Goal: Task Accomplishment & Management: Complete application form

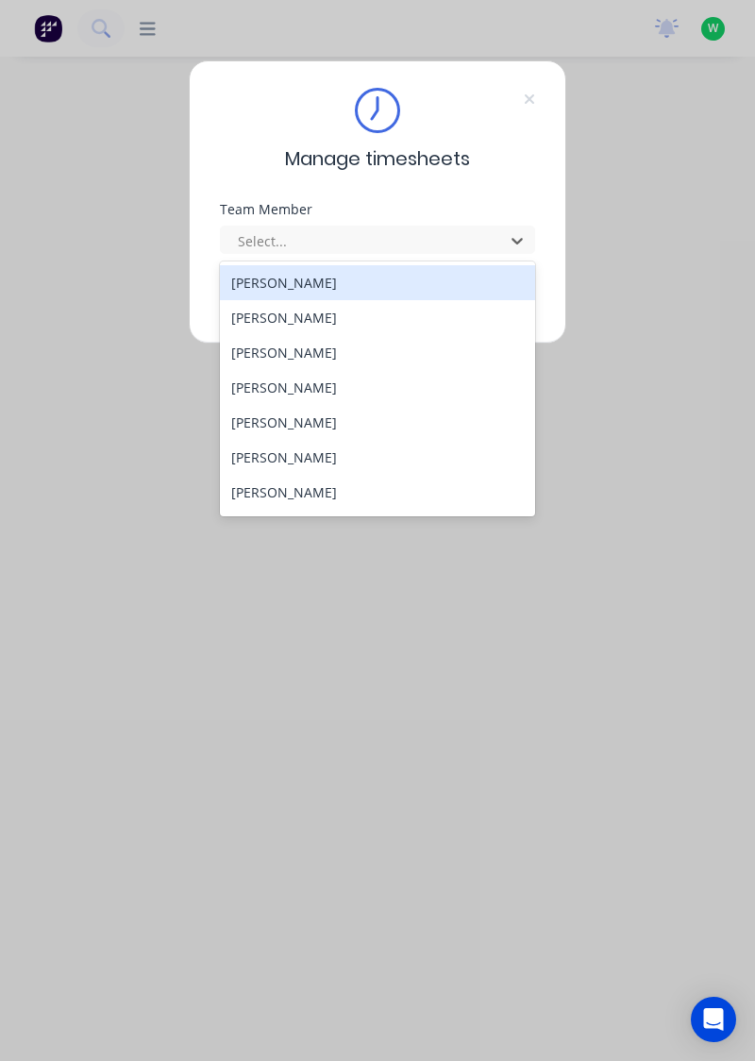
click at [291, 391] on div "[PERSON_NAME]" at bounding box center [378, 387] width 316 height 35
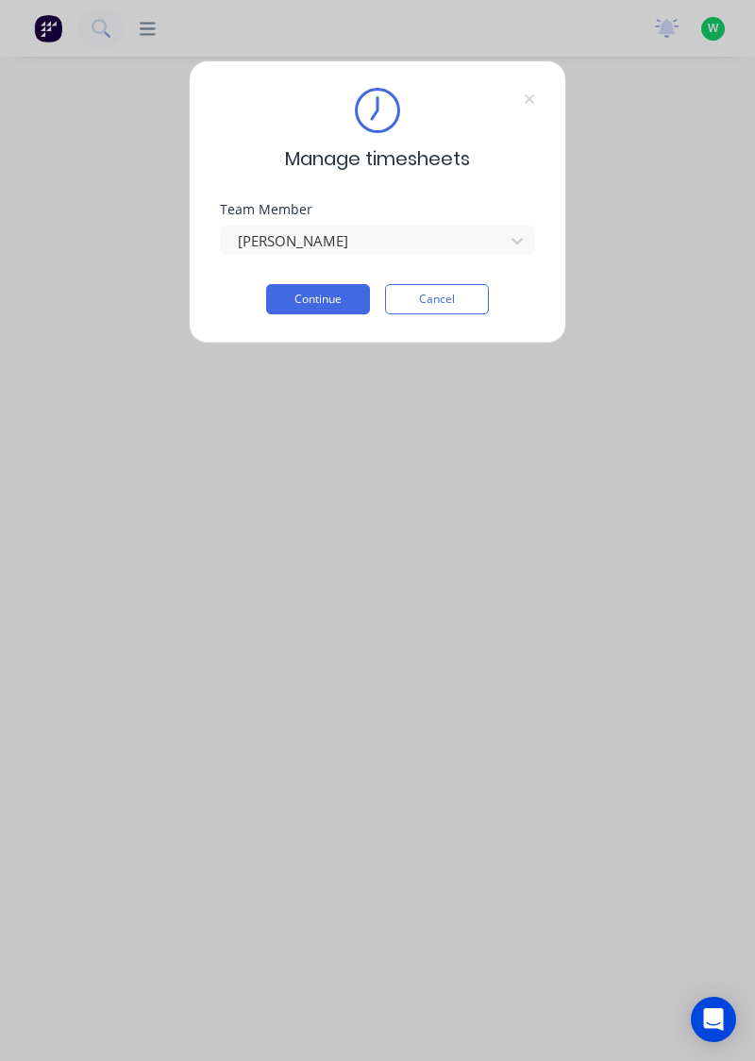
click at [315, 296] on button "Continue" at bounding box center [318, 299] width 104 height 30
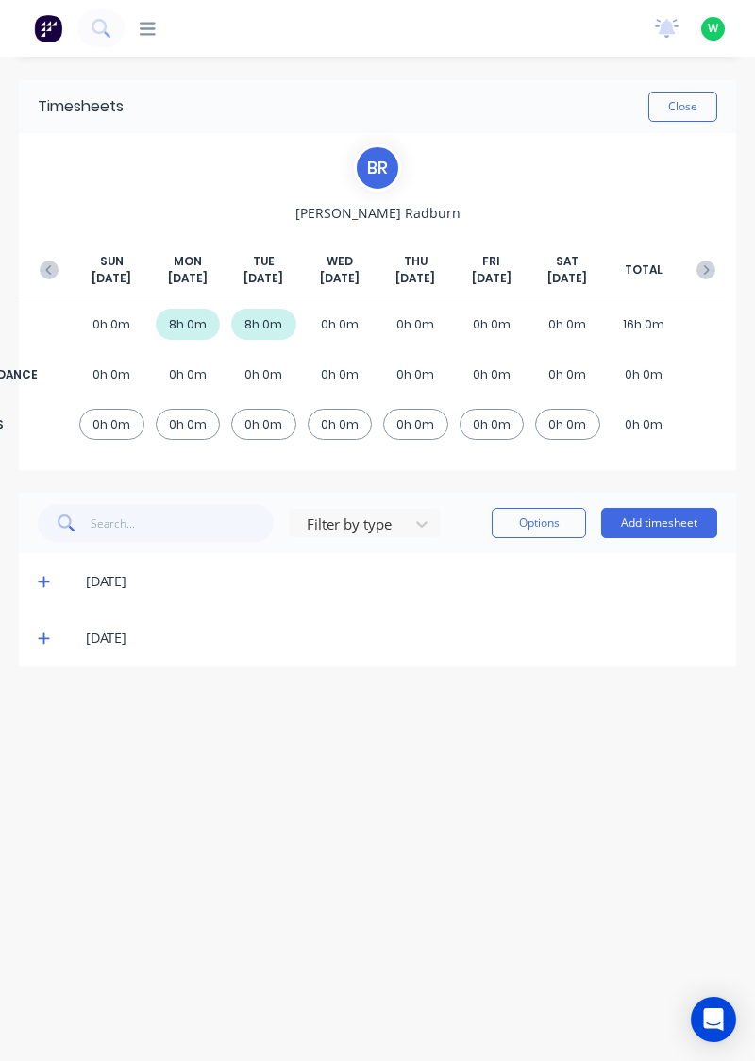
click at [661, 508] on button "Add timesheet" at bounding box center [659, 523] width 116 height 30
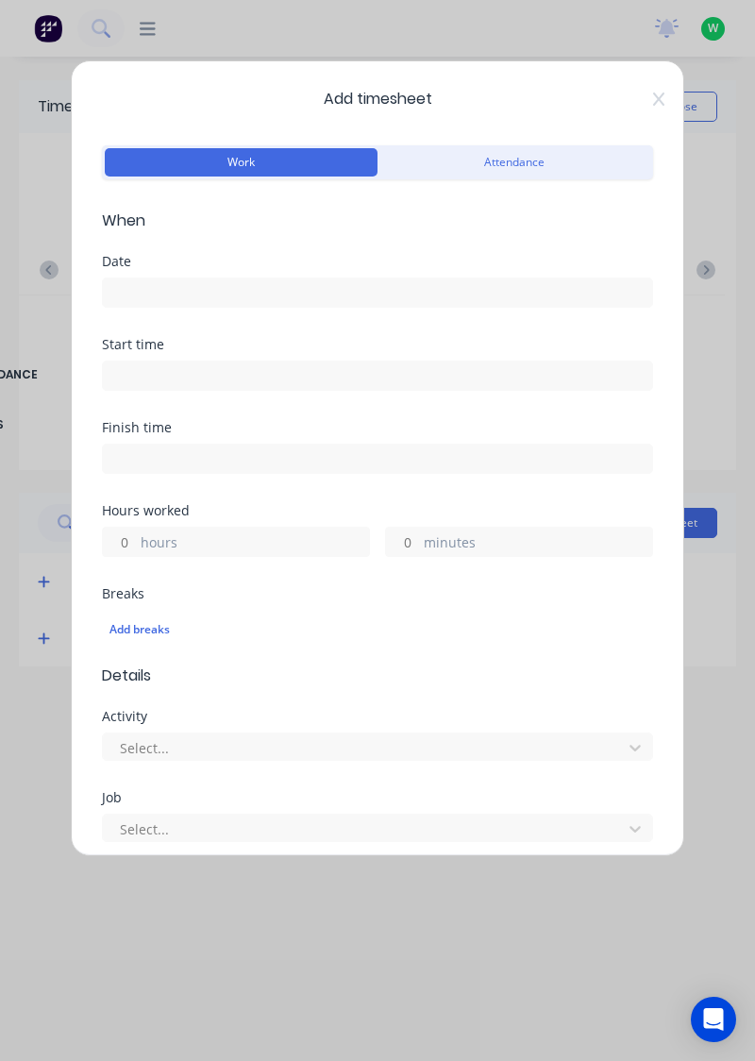
click at [153, 285] on input at bounding box center [377, 292] width 549 height 28
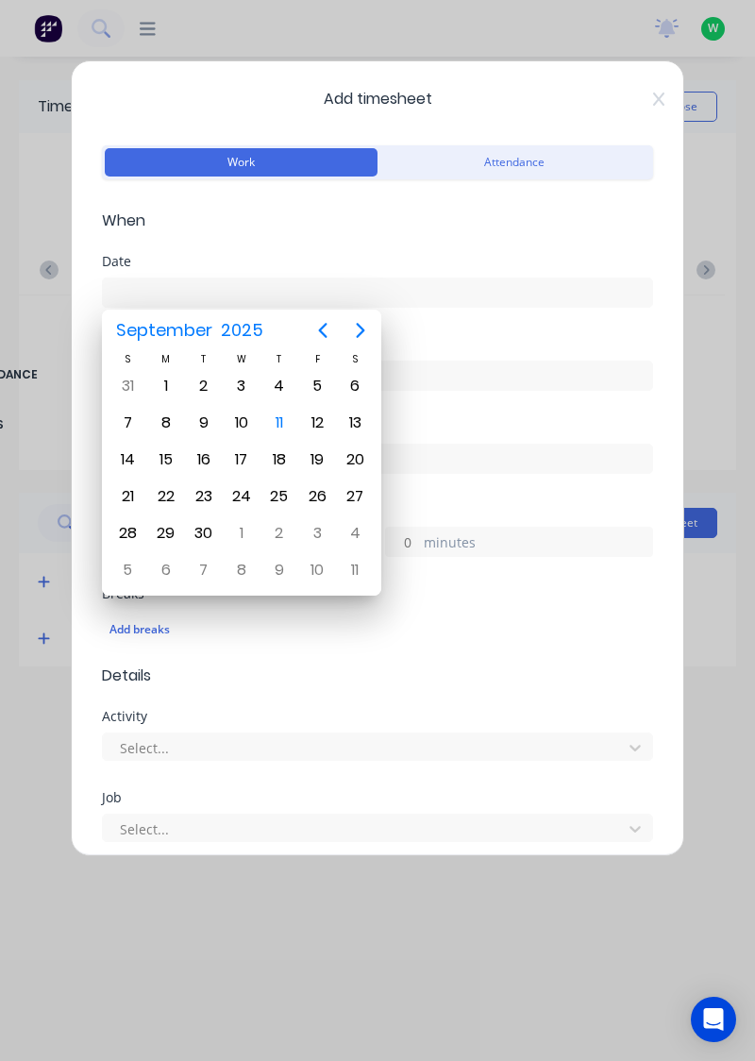
click at [247, 416] on div "10" at bounding box center [241, 423] width 28 height 28
type input "[DATE]"
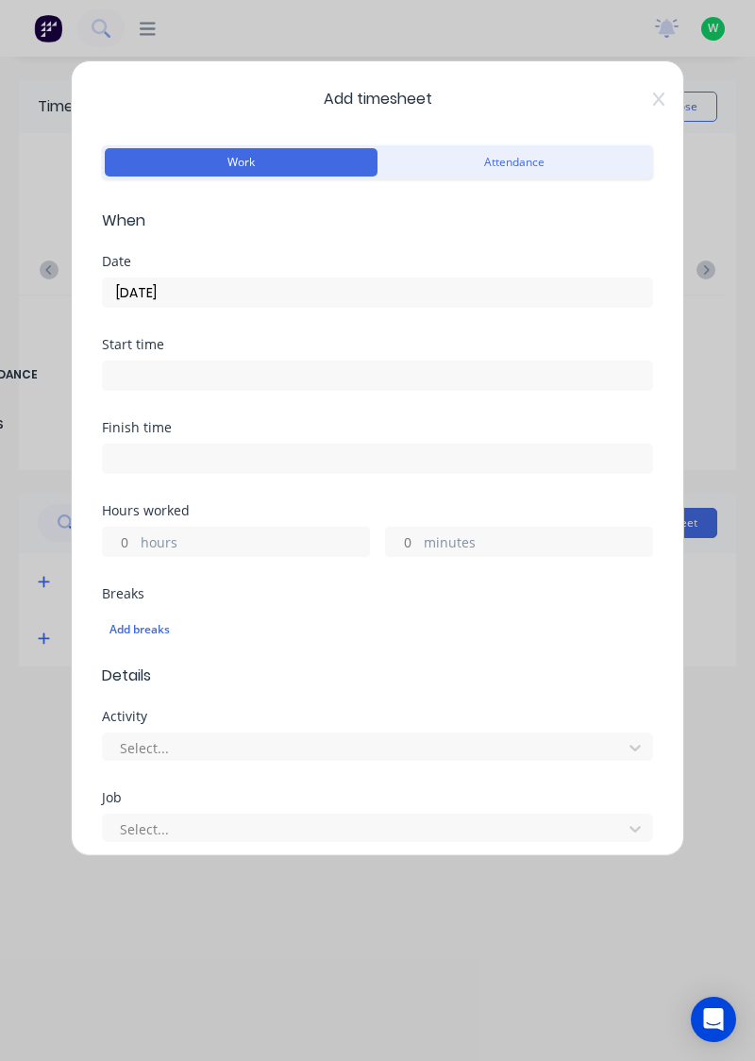
click at [126, 532] on input "hours" at bounding box center [119, 541] width 33 height 28
type input "2"
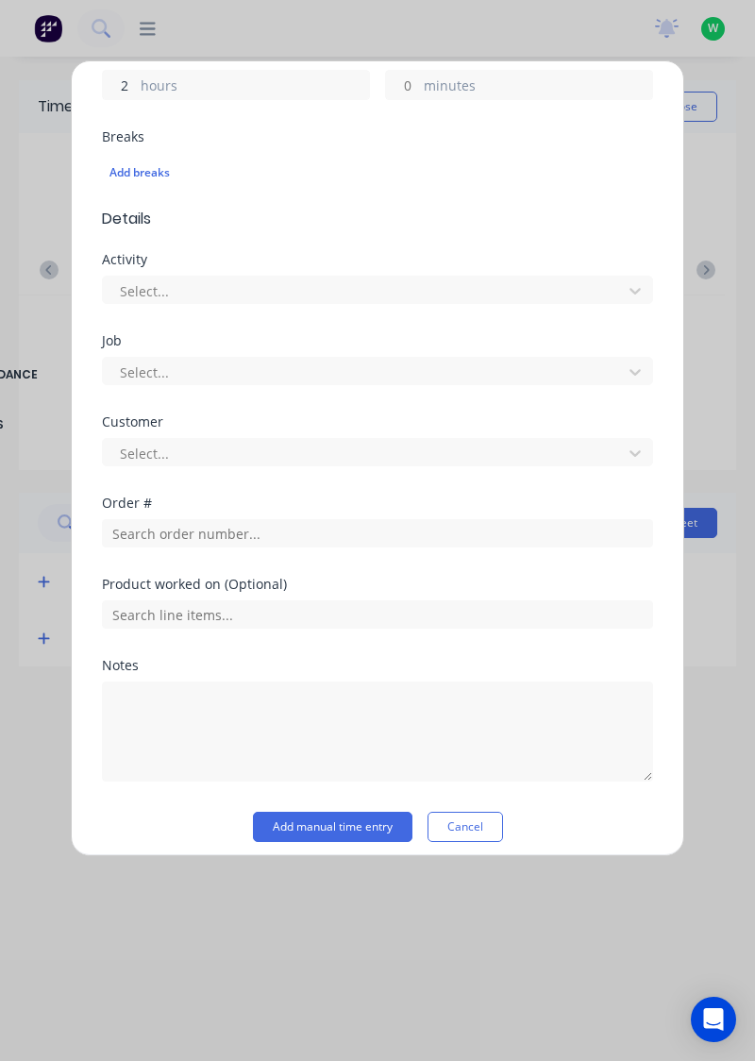
scroll to position [466, 0]
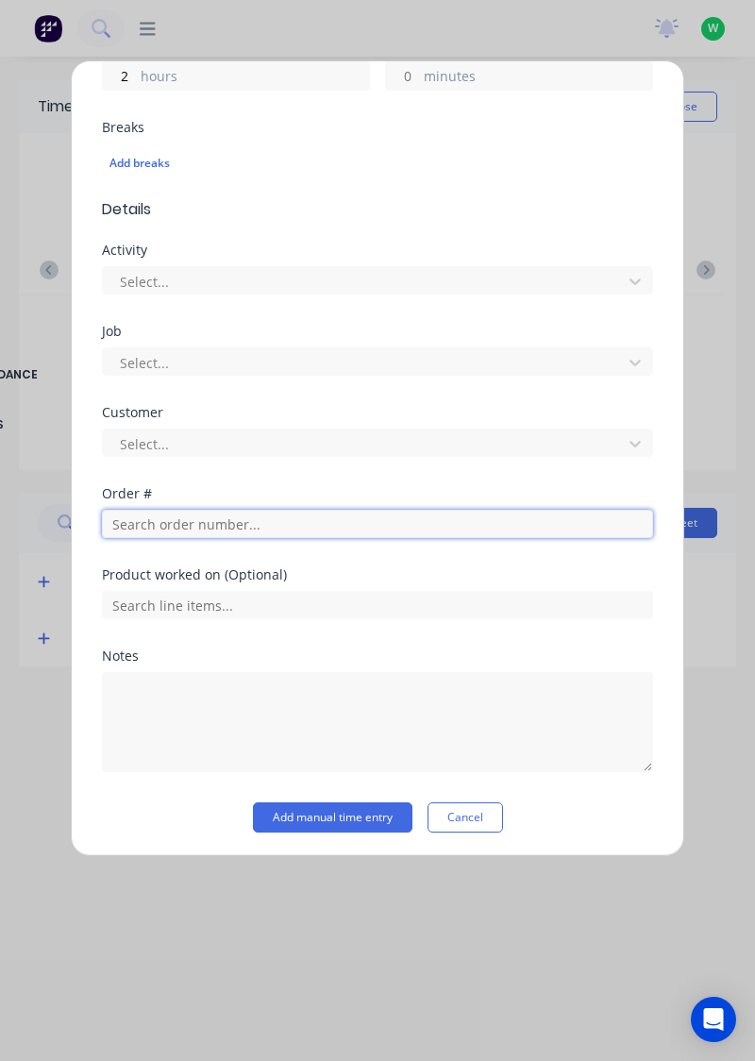
click at [172, 516] on input "text" at bounding box center [377, 524] width 551 height 28
type input "18778"
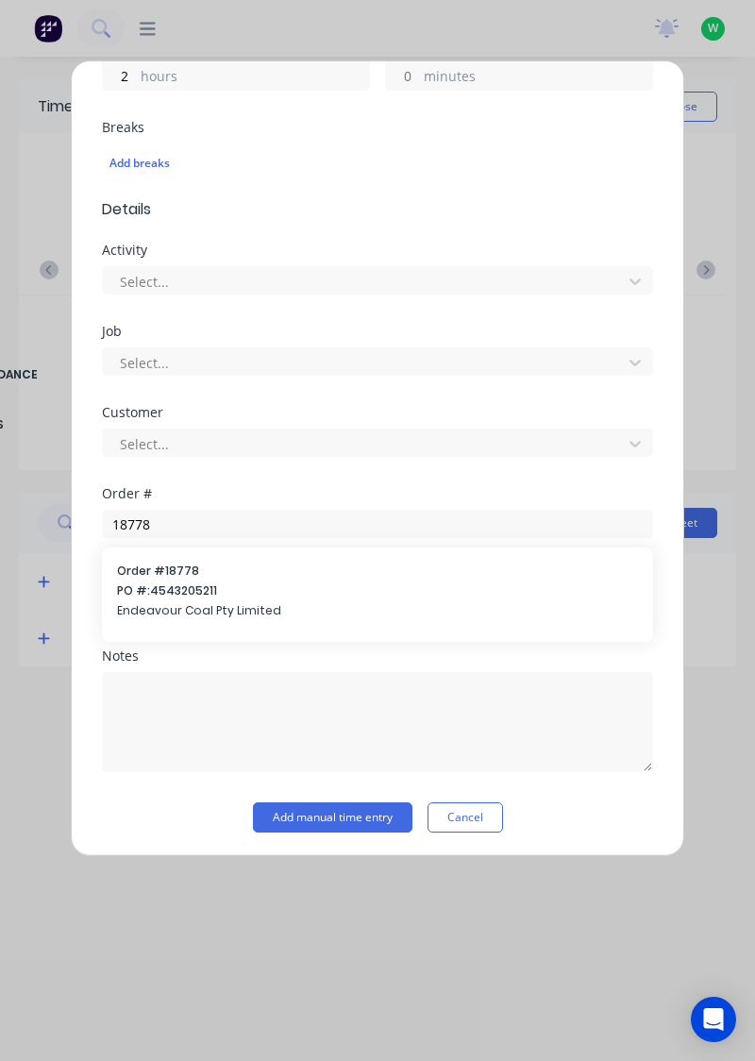
click at [171, 602] on span "Endeavour Coal Pty Limited" at bounding box center [377, 610] width 521 height 17
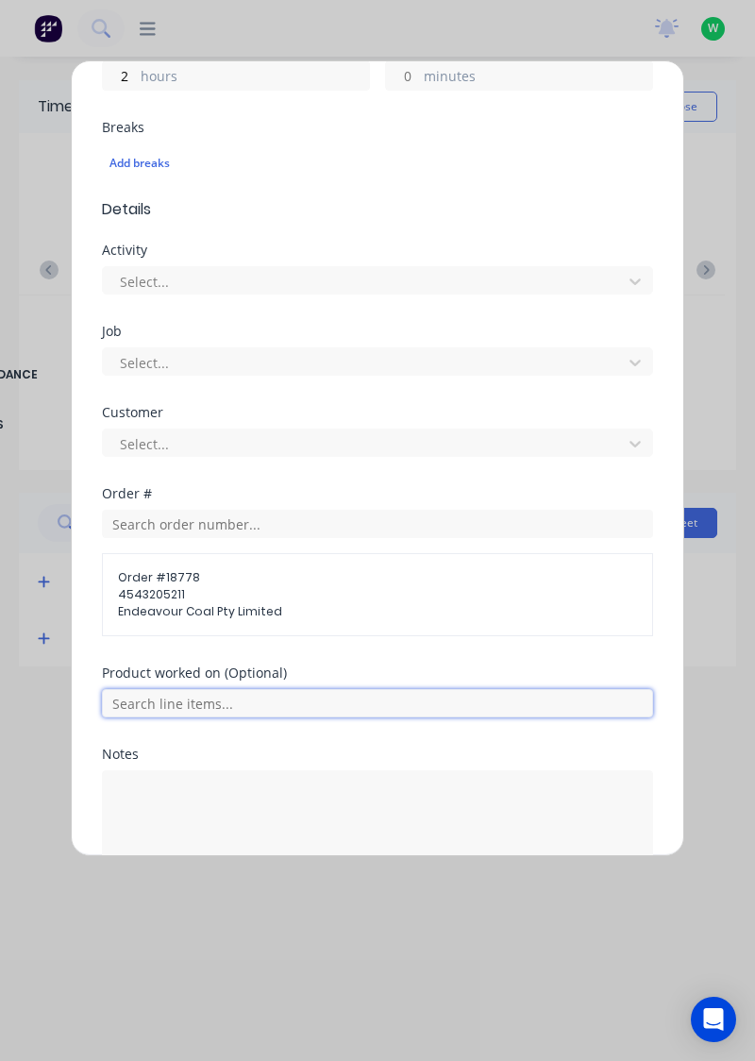
click at [182, 694] on input "text" at bounding box center [377, 703] width 551 height 28
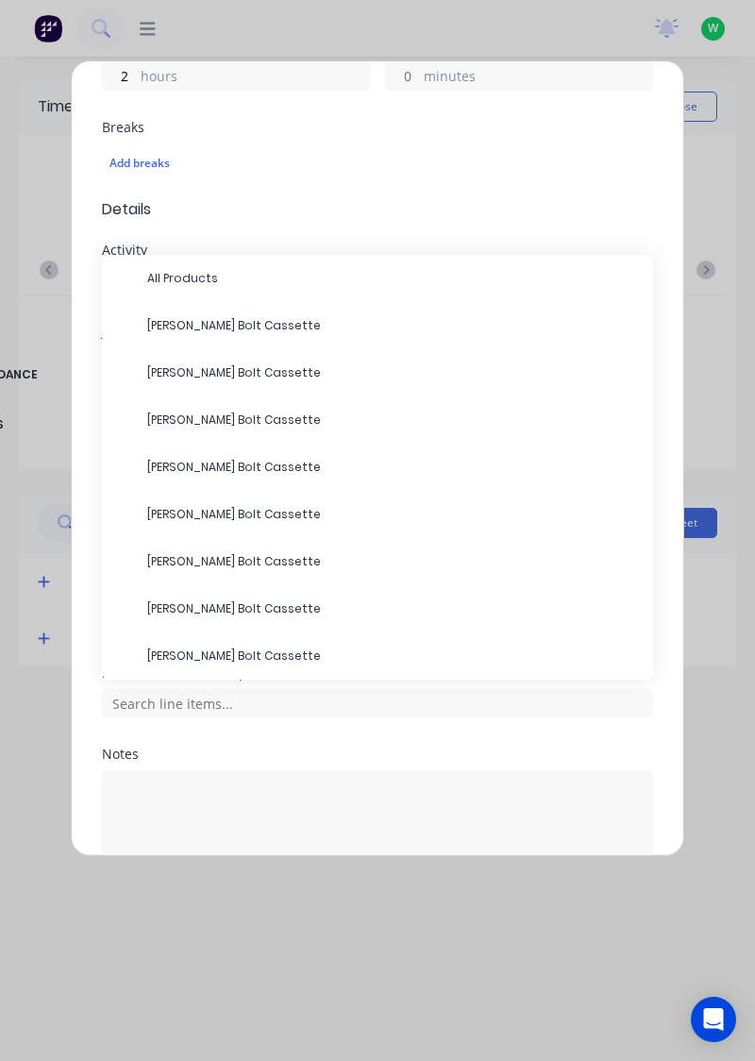
click at [205, 317] on span "[PERSON_NAME] Bolt Cassette" at bounding box center [392, 325] width 491 height 17
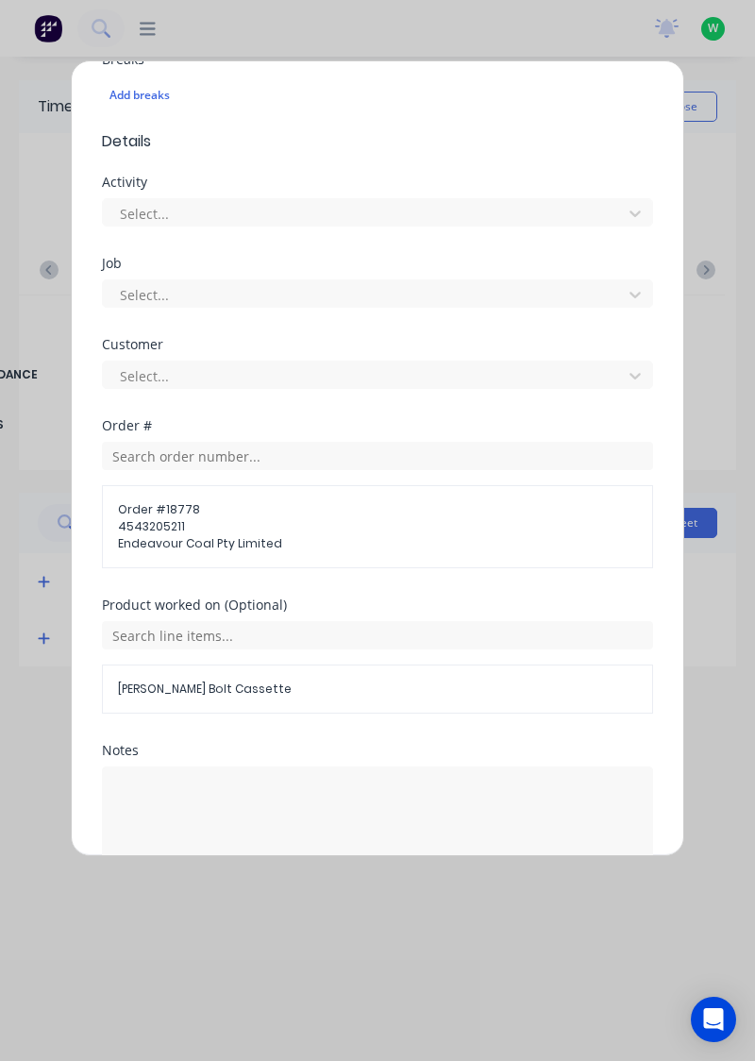
scroll to position [627, 0]
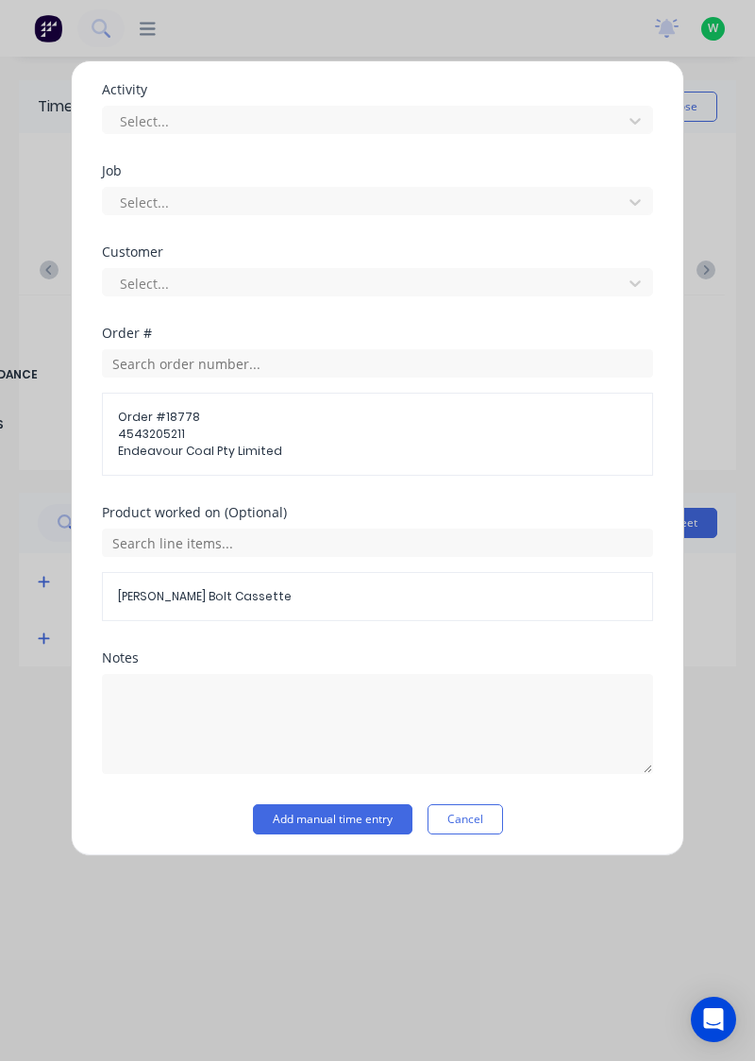
click at [341, 811] on button "Add manual time entry" at bounding box center [332, 819] width 159 height 30
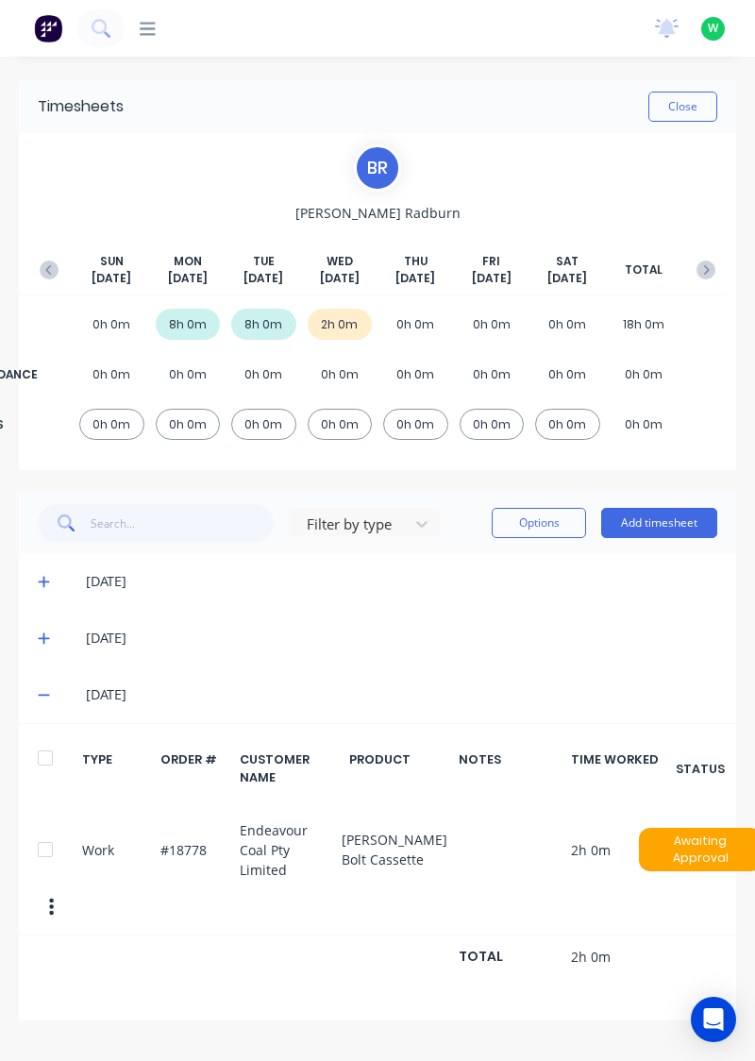
click at [660, 517] on button "Add timesheet" at bounding box center [659, 523] width 116 height 30
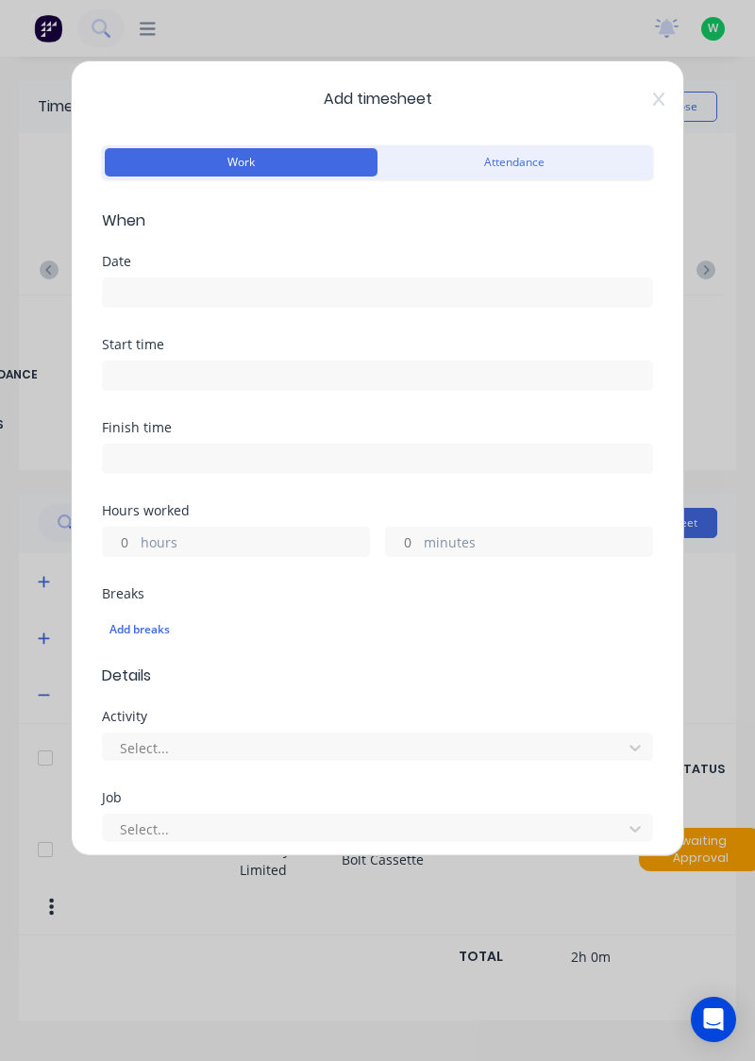
click at [413, 544] on input "minutes" at bounding box center [402, 541] width 33 height 28
type input "1"
click at [114, 540] on input "hours" at bounding box center [119, 541] width 33 height 28
type input "1"
click at [142, 285] on input at bounding box center [377, 292] width 549 height 28
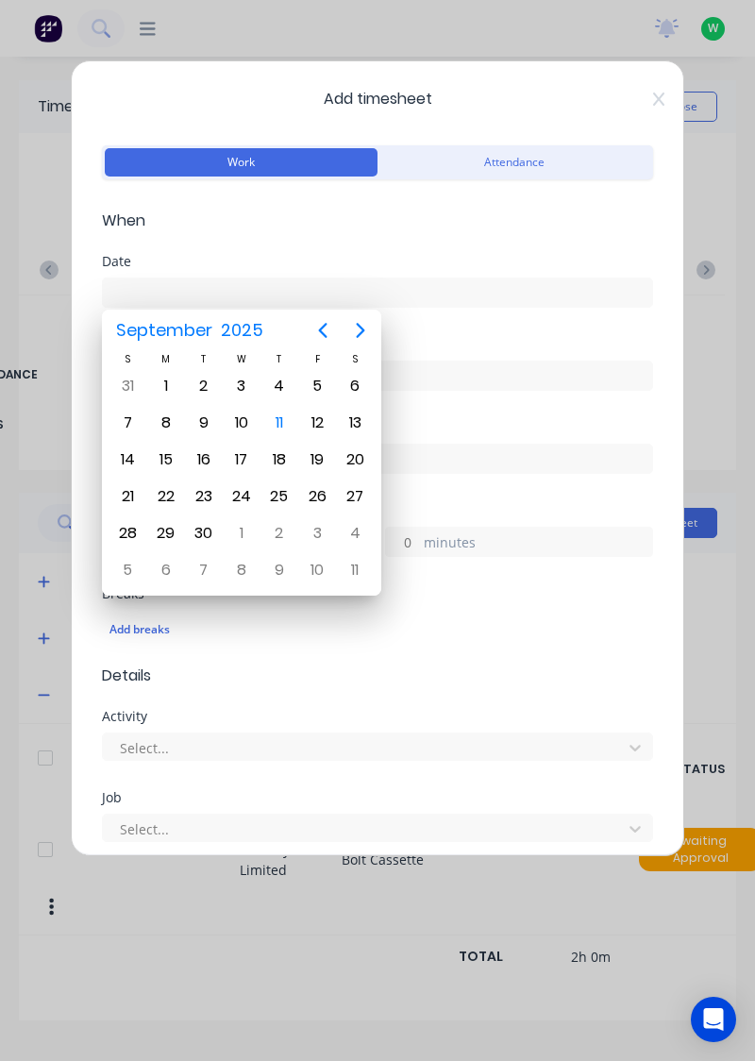
click at [245, 424] on div "10" at bounding box center [241, 423] width 28 height 28
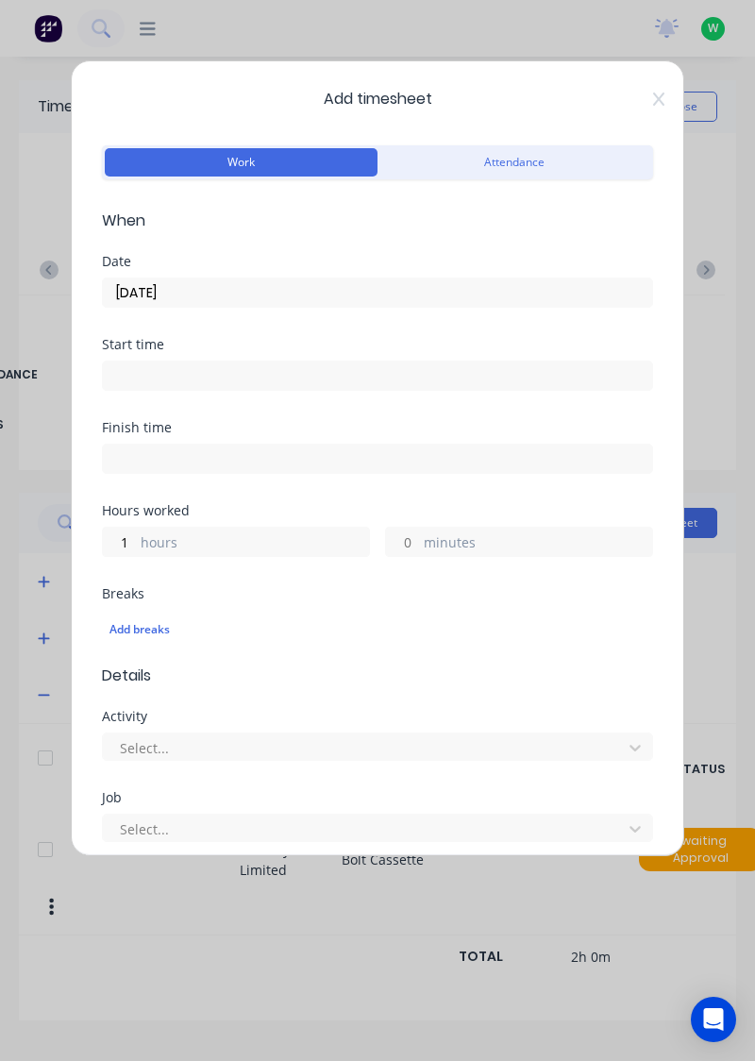
type input "[DATE]"
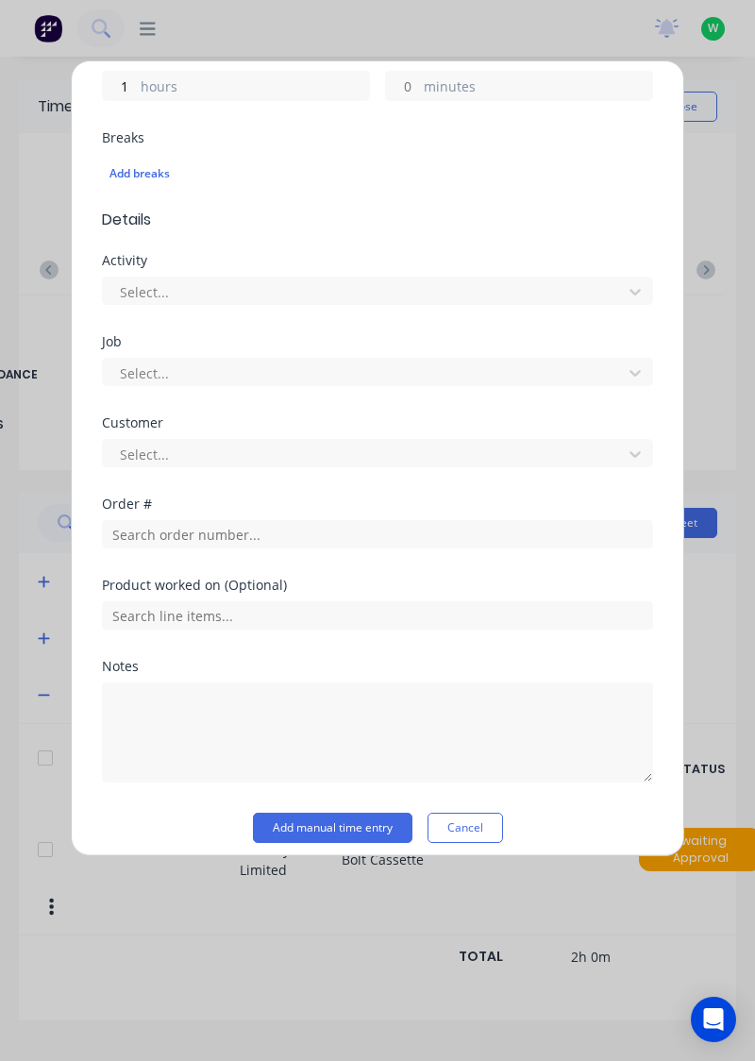
scroll to position [466, 0]
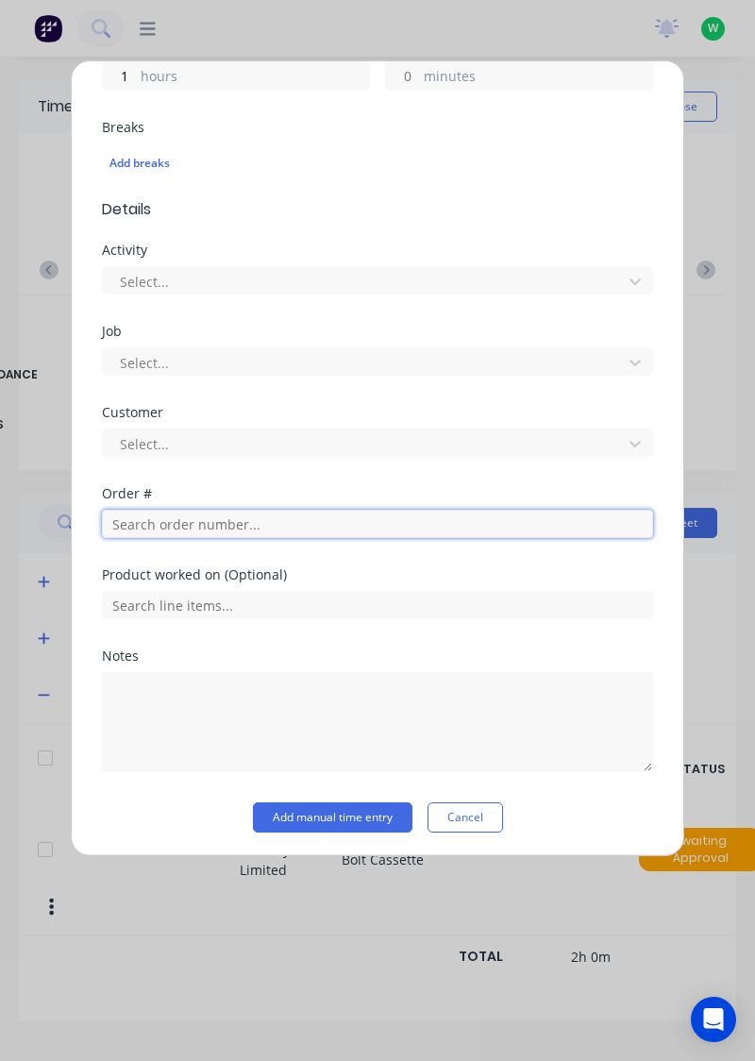
click at [166, 515] on input "text" at bounding box center [377, 524] width 551 height 28
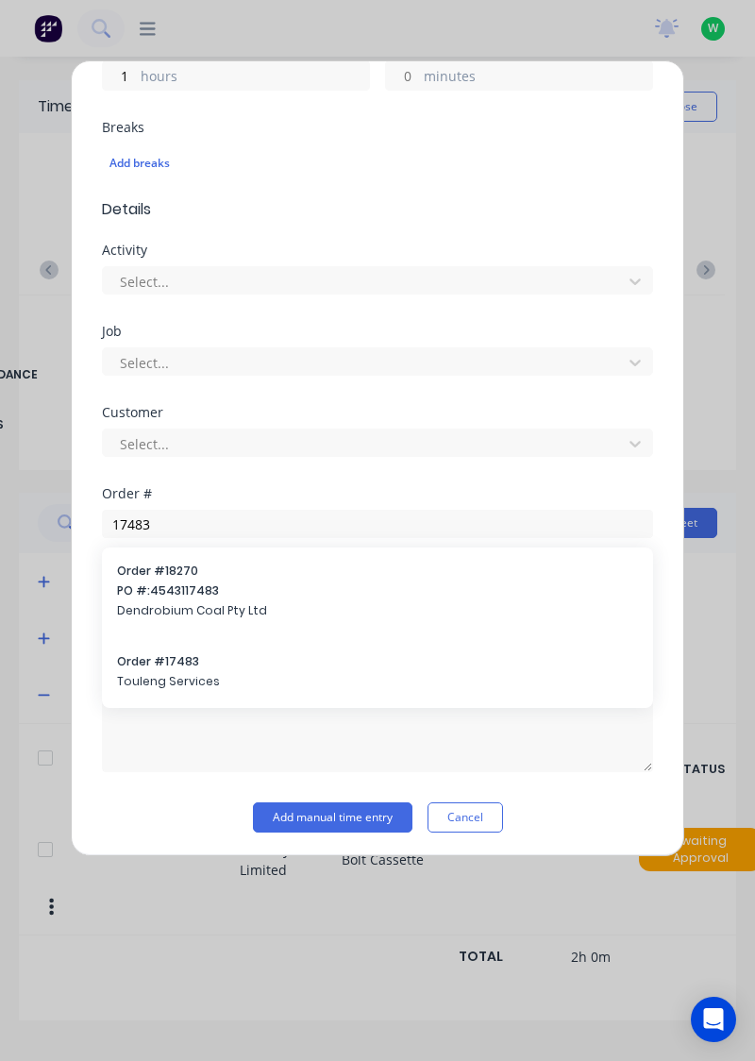
click at [175, 667] on div at bounding box center [377, 719] width 551 height 105
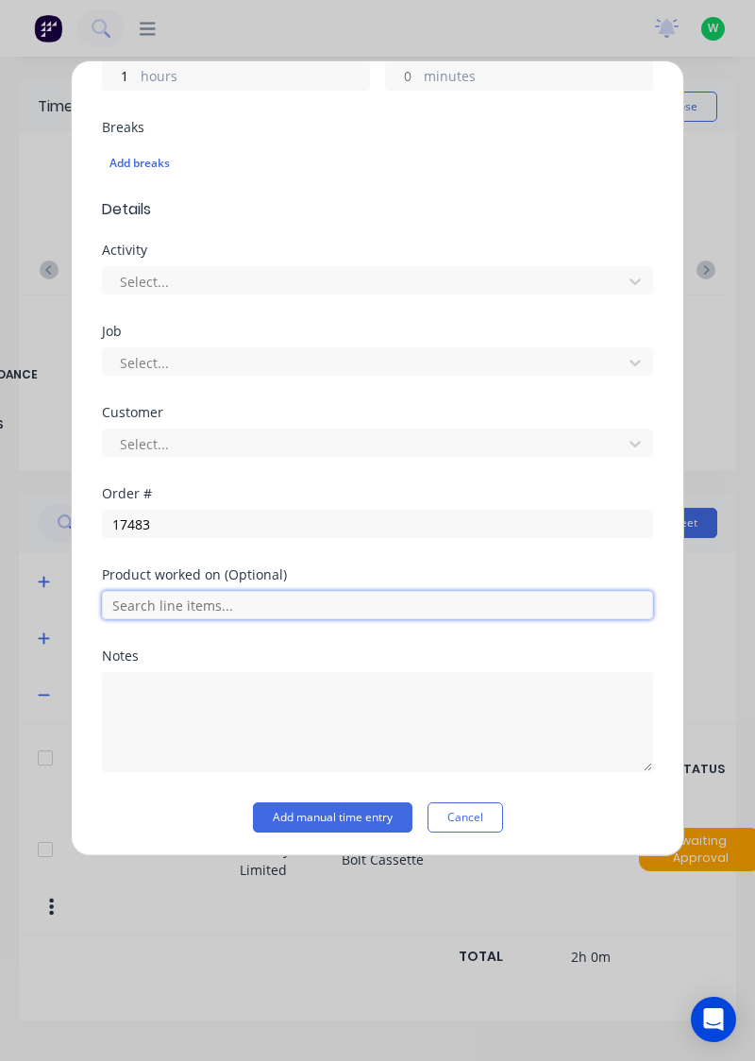
click at [196, 605] on input "text" at bounding box center [377, 605] width 551 height 28
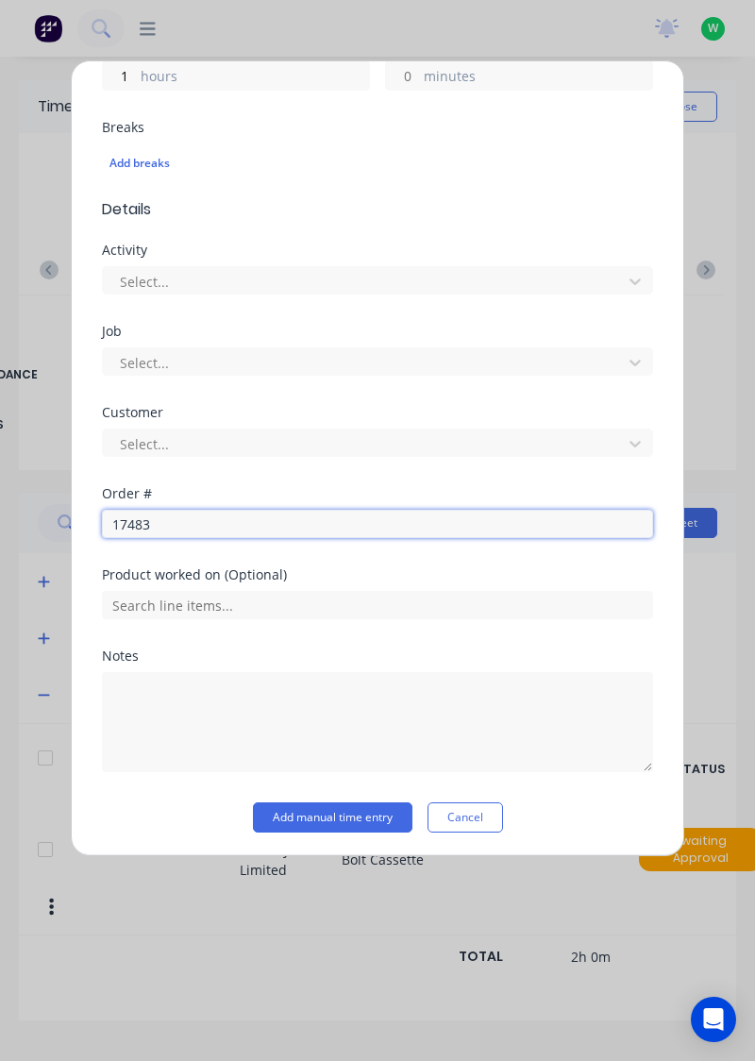
click at [172, 521] on input "17483" at bounding box center [377, 524] width 551 height 28
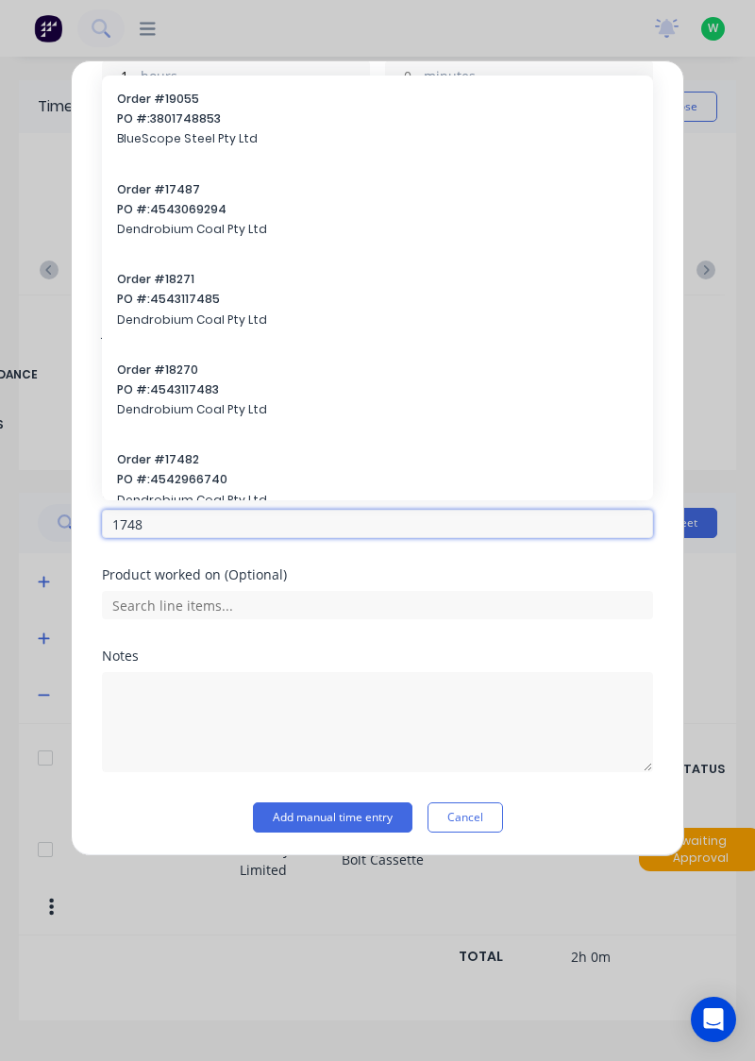
type input "17483"
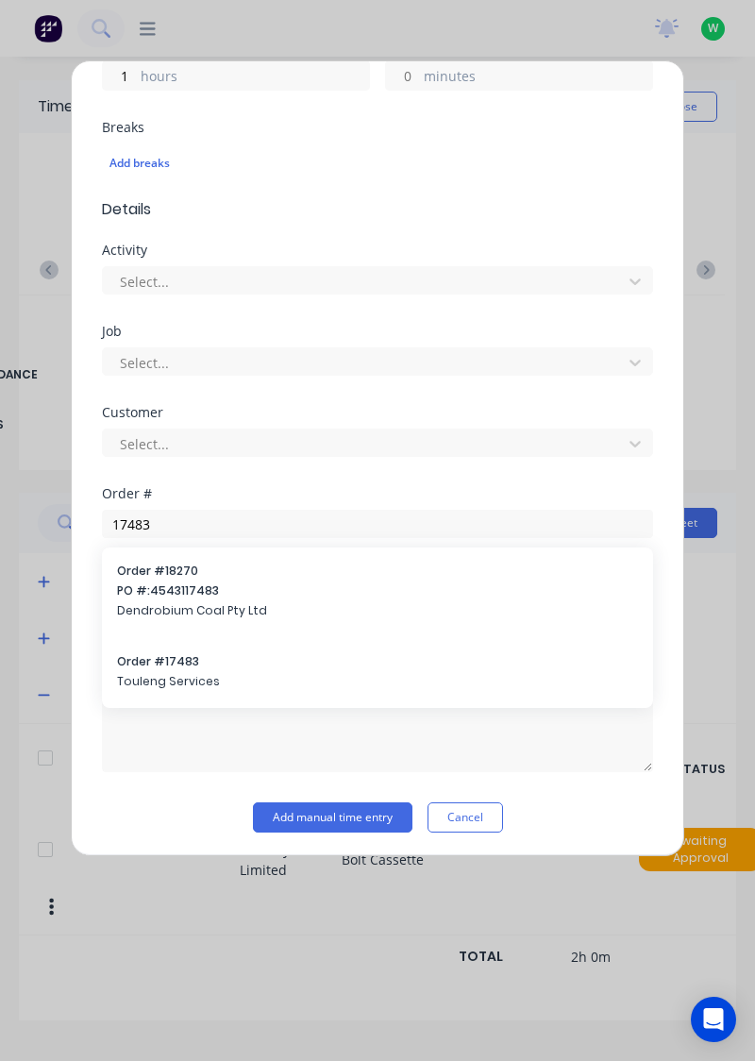
click at [176, 660] on span "Order # 17483" at bounding box center [377, 661] width 521 height 17
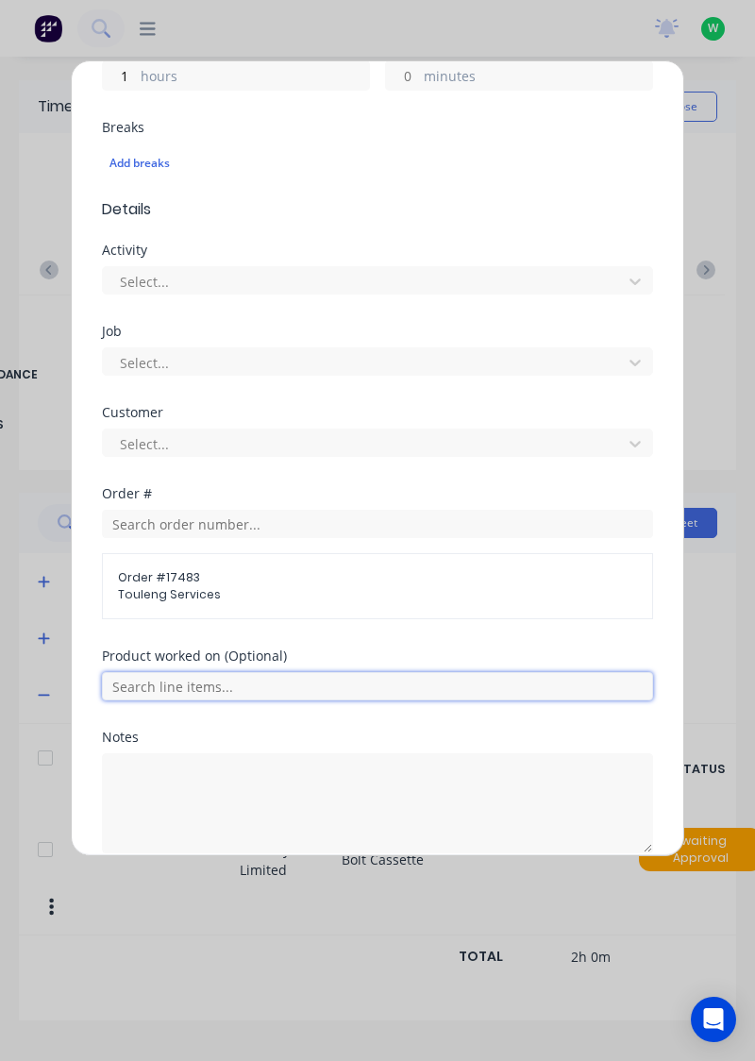
click at [175, 677] on input "text" at bounding box center [377, 686] width 551 height 28
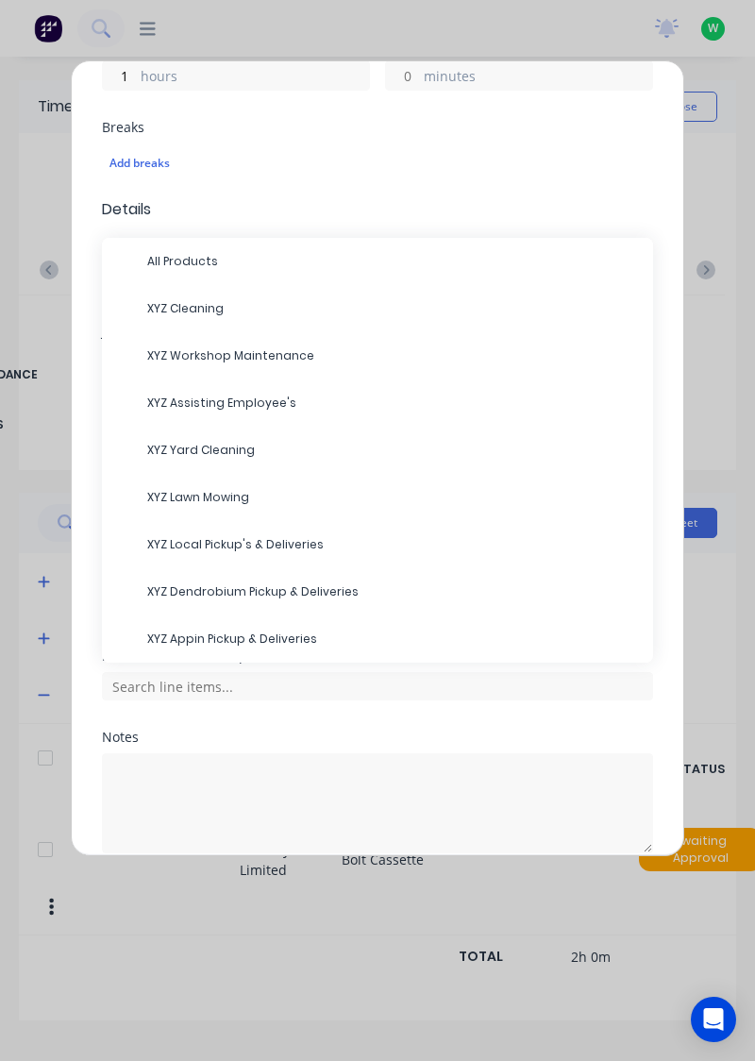
click at [219, 348] on span "XYZ Workshop Maintenance" at bounding box center [392, 355] width 491 height 17
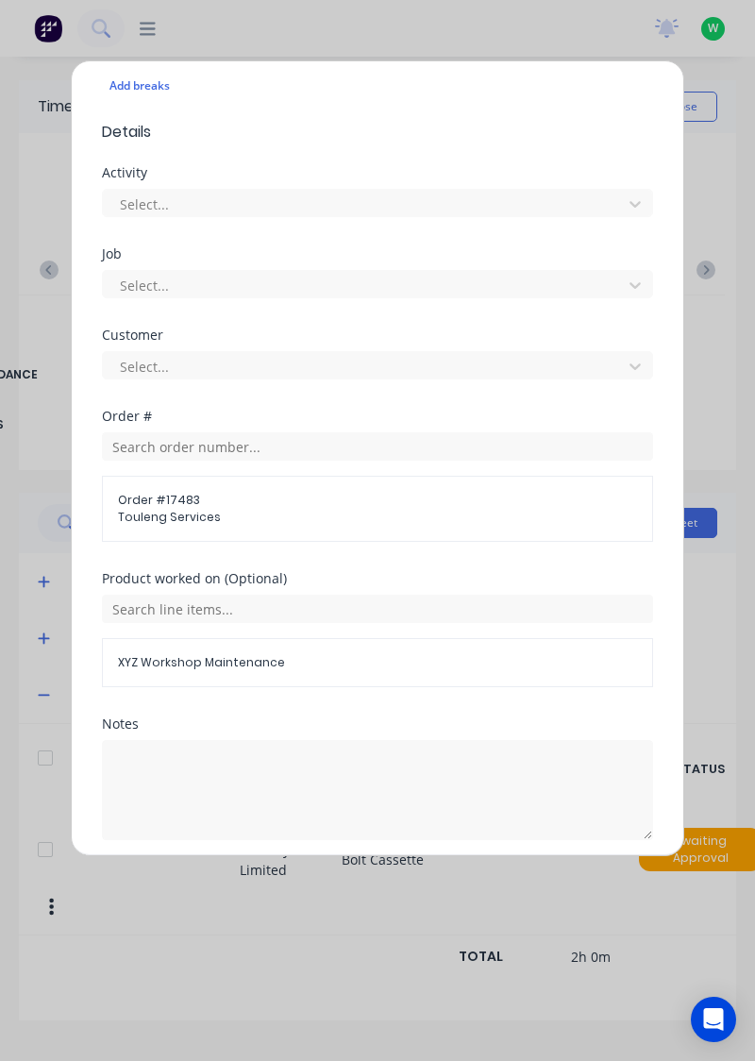
scroll to position [610, 0]
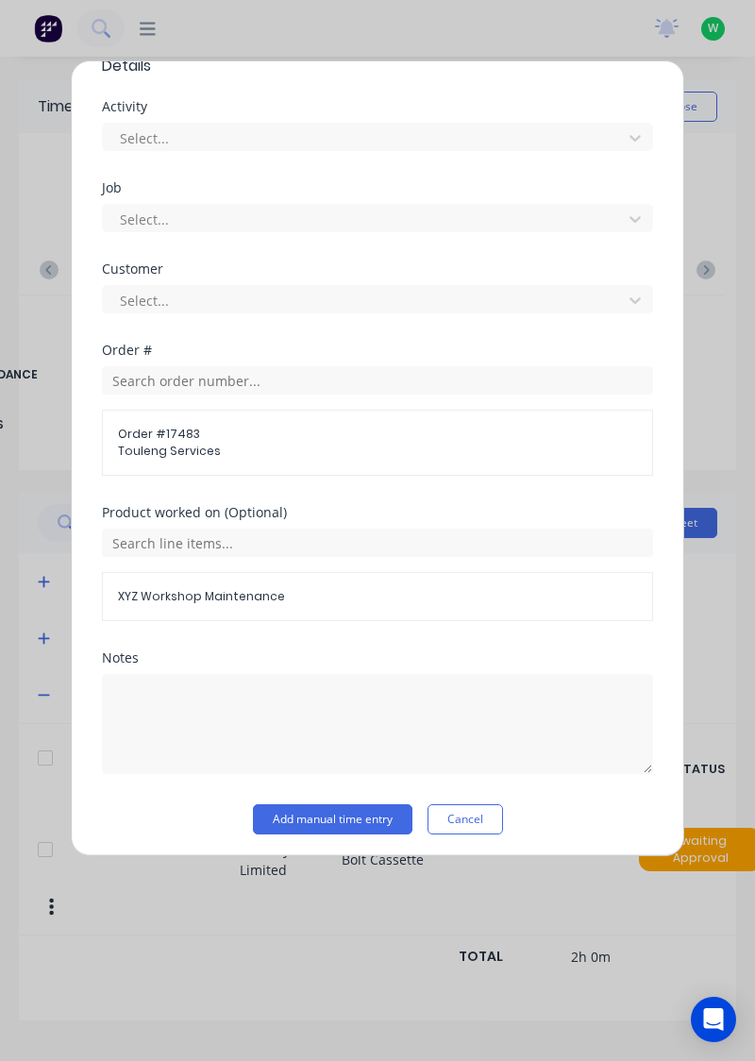
click at [338, 808] on button "Add manual time entry" at bounding box center [332, 819] width 159 height 30
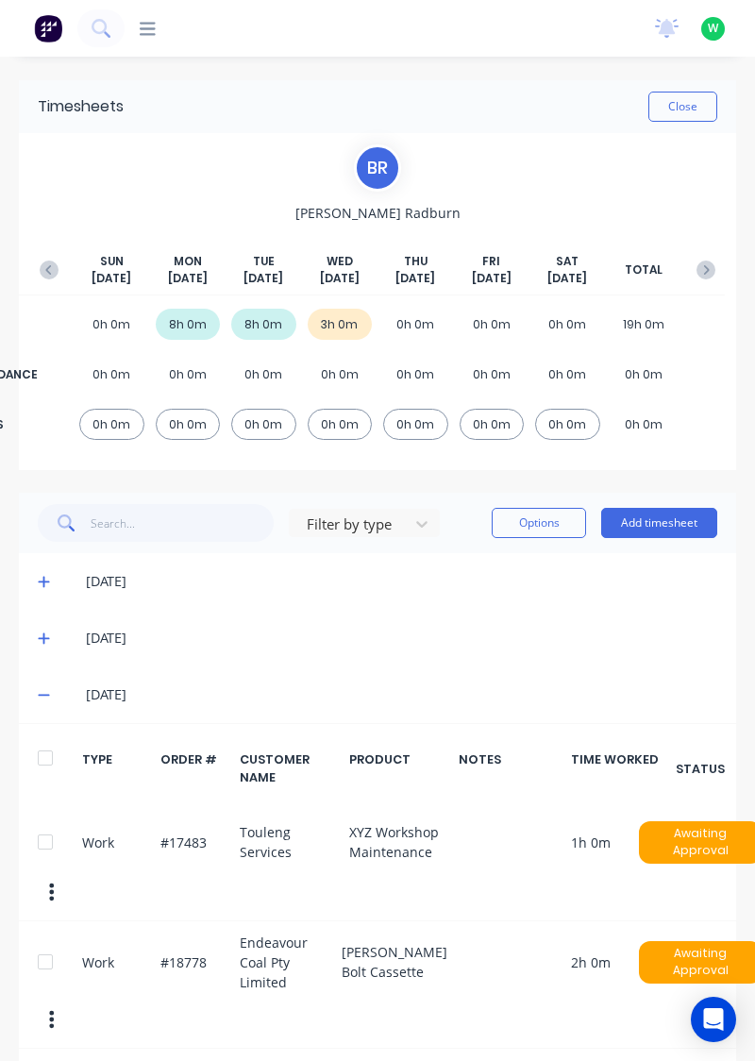
click at [662, 521] on button "Add timesheet" at bounding box center [659, 523] width 116 height 30
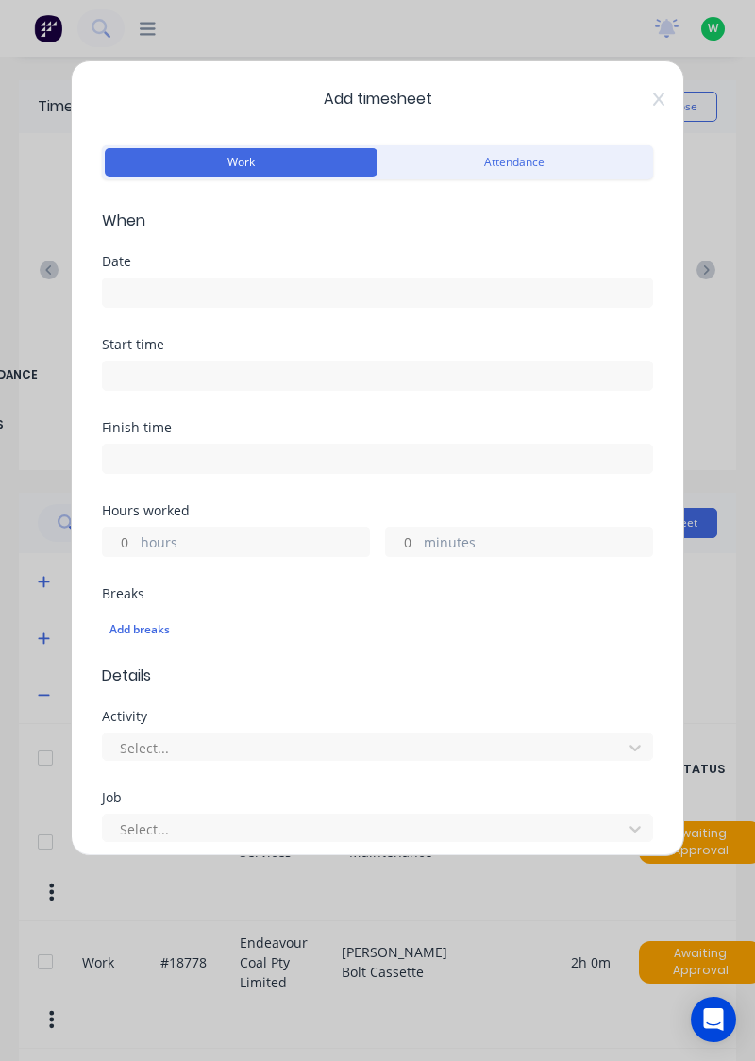
click at [159, 287] on input at bounding box center [377, 292] width 549 height 28
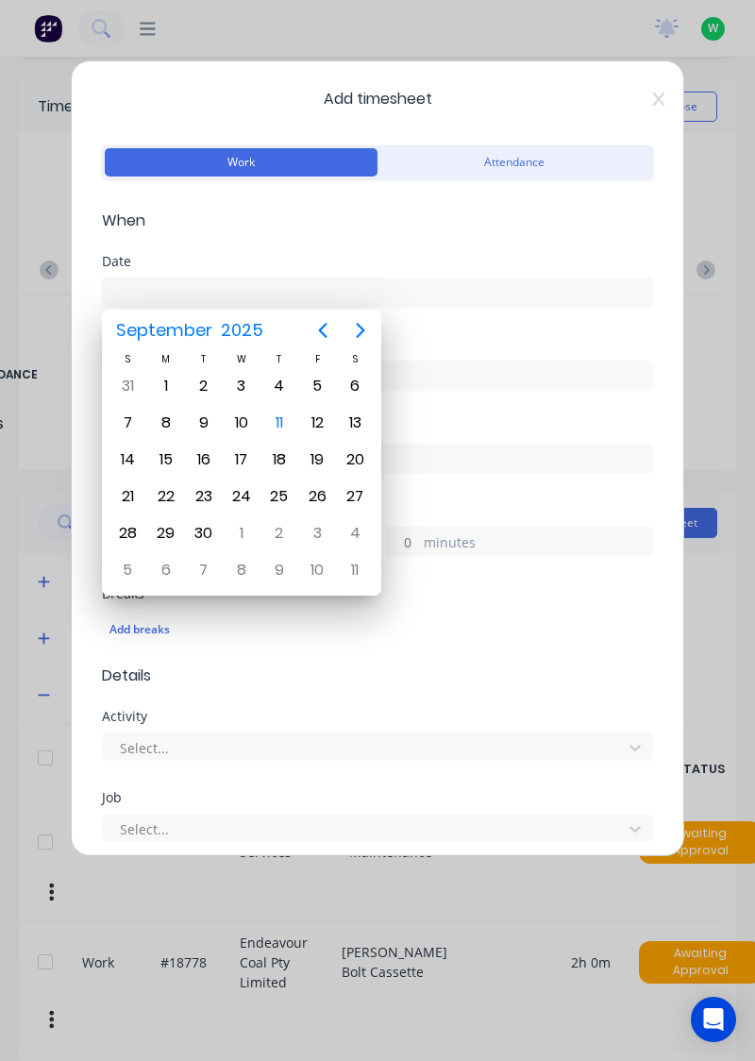
click at [249, 423] on div "10" at bounding box center [241, 423] width 28 height 28
type input "[DATE]"
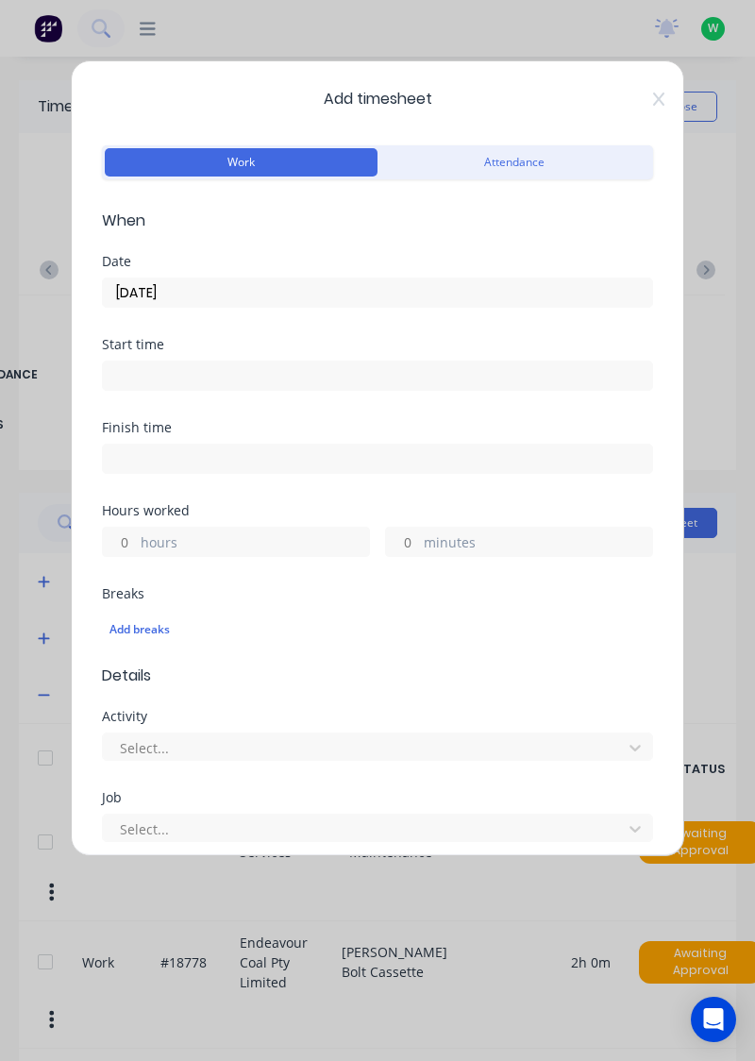
click at [124, 533] on input "hours" at bounding box center [119, 541] width 33 height 28
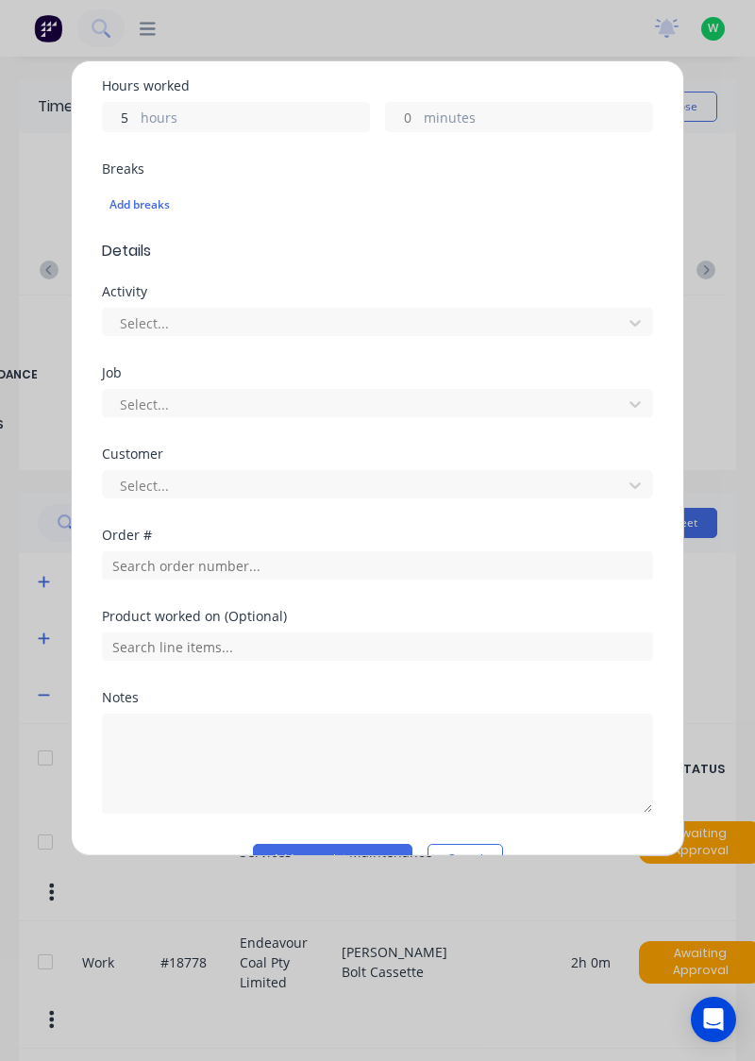
scroll to position [426, 0]
type input "5"
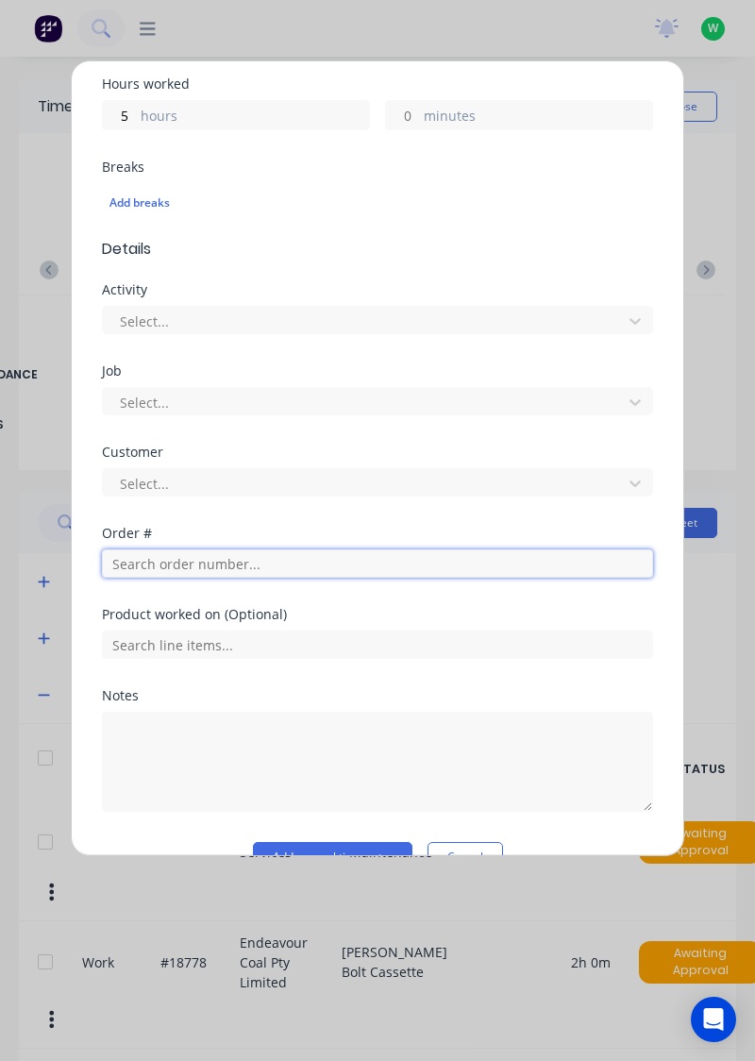
click at [157, 555] on input "text" at bounding box center [377, 563] width 551 height 28
type input "17943"
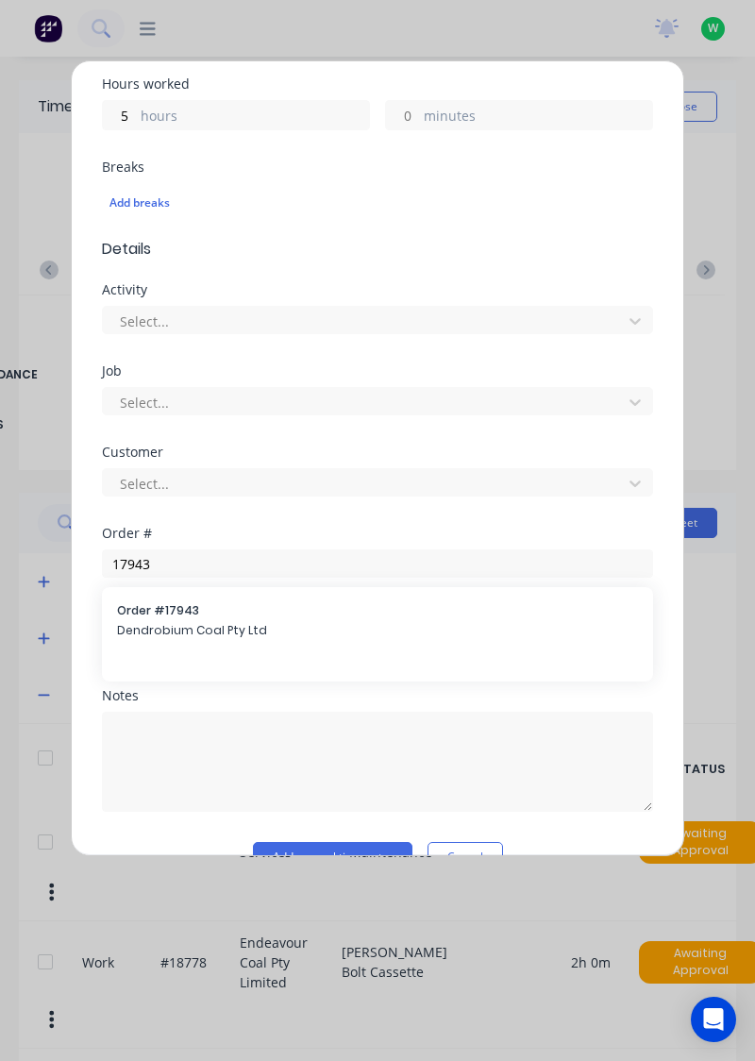
click at [184, 617] on div "Order # 17943 Dendrobium Coal Pty Ltd" at bounding box center [377, 622] width 521 height 40
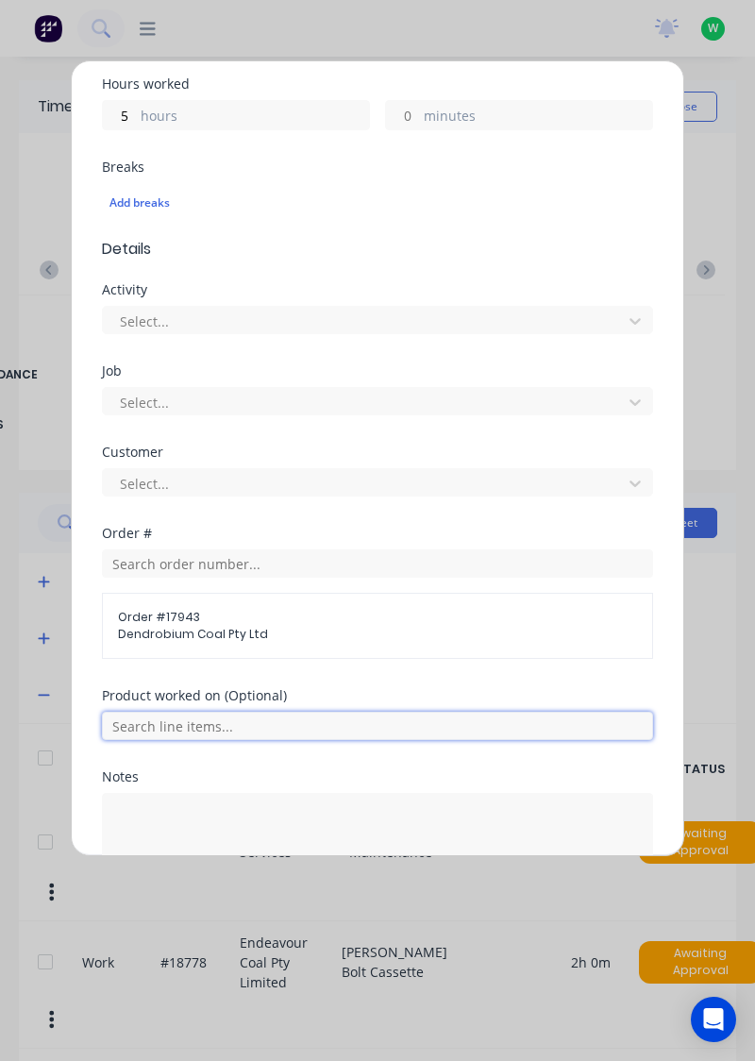
click at [190, 716] on input "text" at bounding box center [377, 725] width 551 height 28
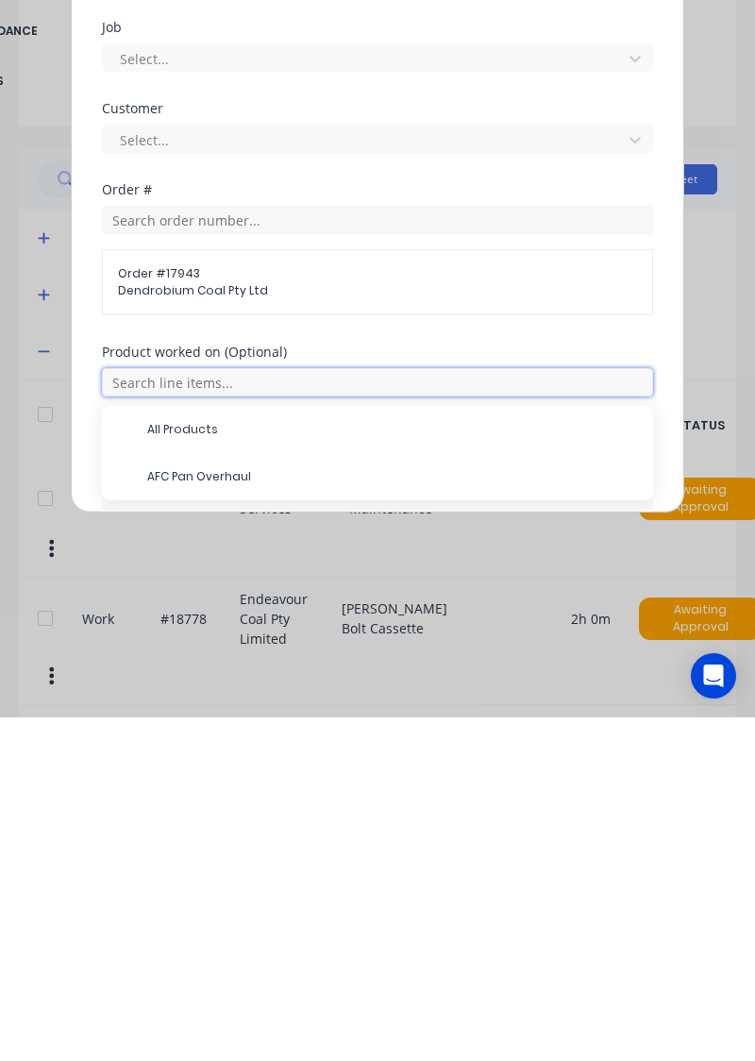
scroll to position [20, 0]
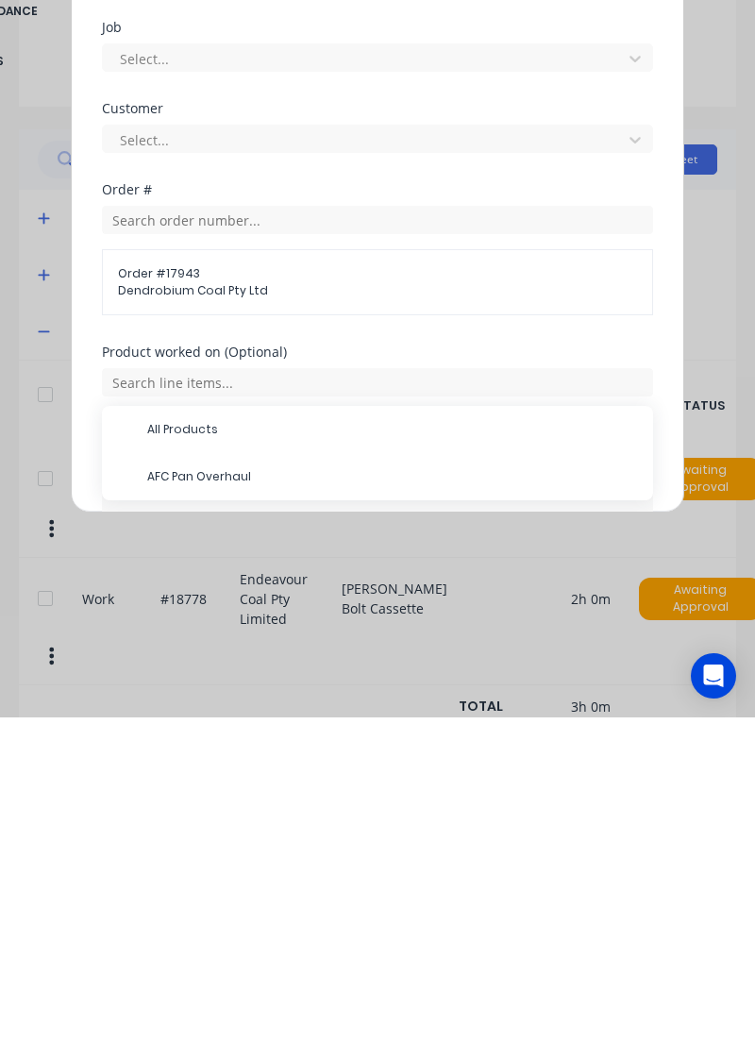
click at [192, 815] on span "AFC Pan Overhaul" at bounding box center [392, 819] width 491 height 17
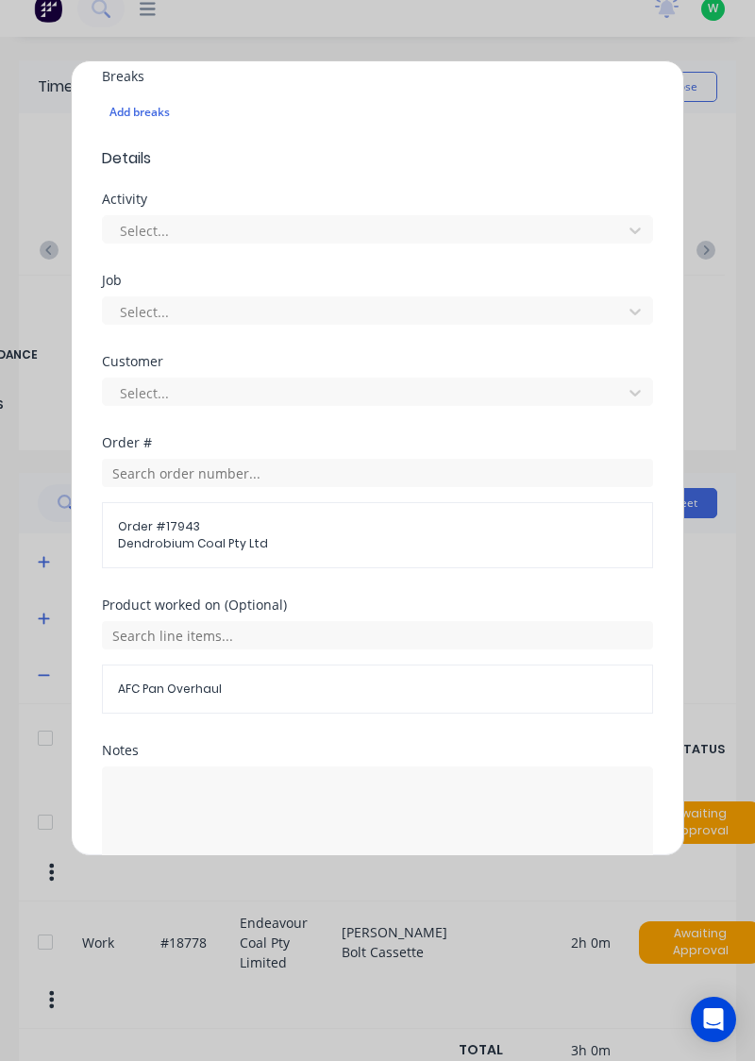
scroll to position [610, 0]
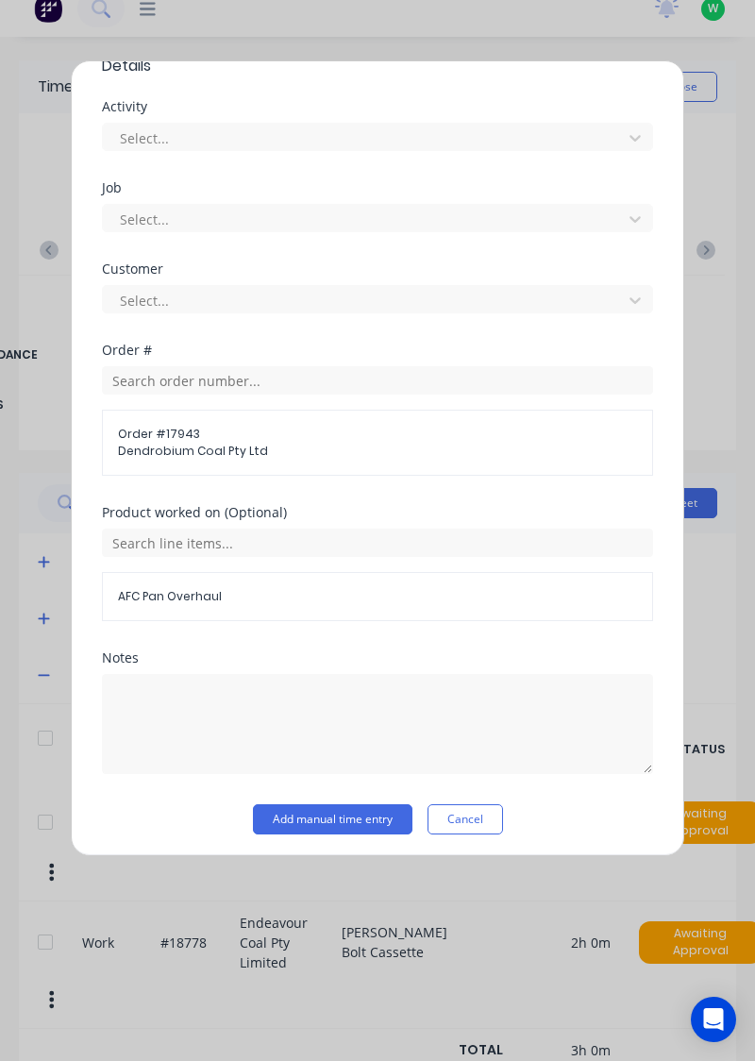
click at [347, 814] on button "Add manual time entry" at bounding box center [332, 819] width 159 height 30
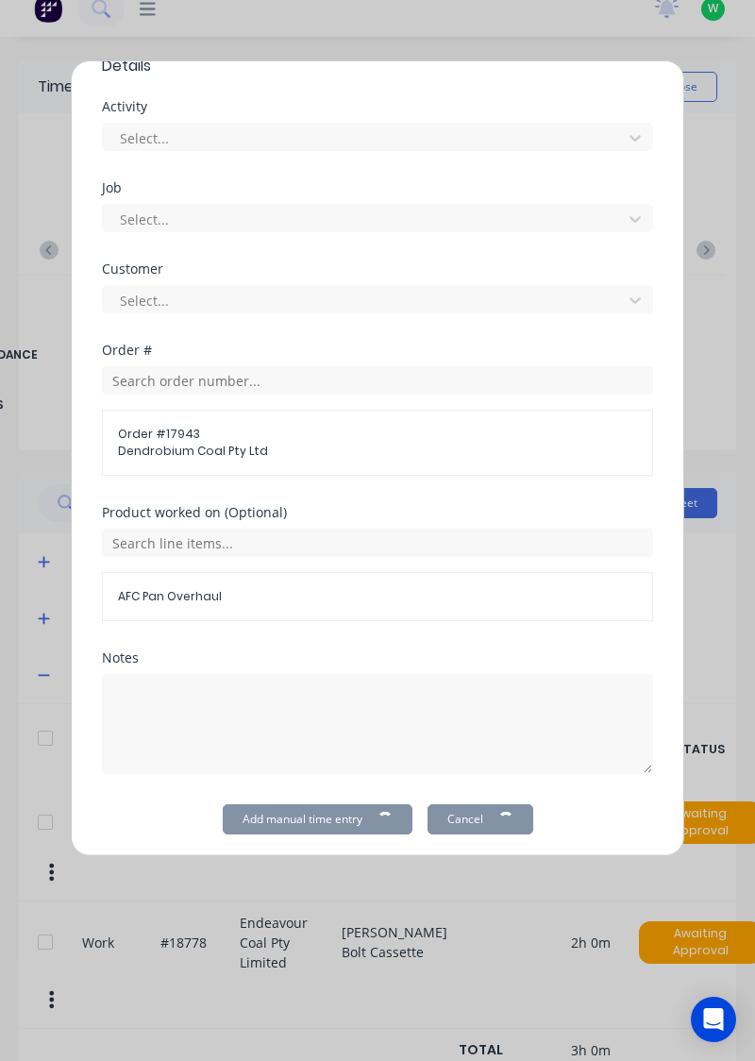
scroll to position [0, 0]
